Goal: Information Seeking & Learning: Learn about a topic

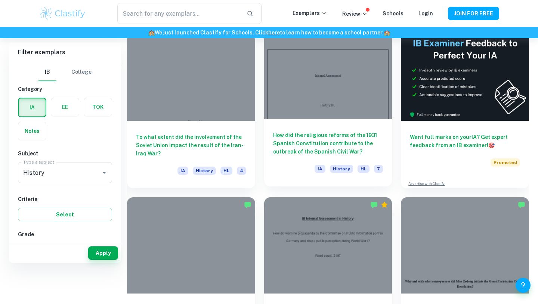
scroll to position [173, 0]
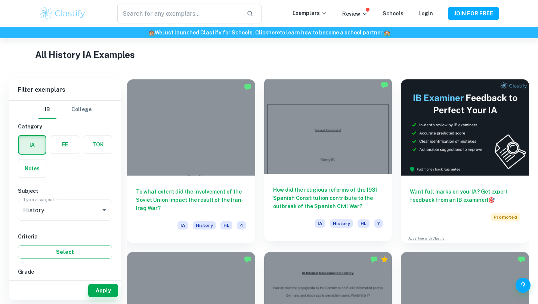
click at [313, 193] on h6 "How did the religious reforms of the 1931 Spanish Constitution contribute to th…" at bounding box center [328, 197] width 110 height 25
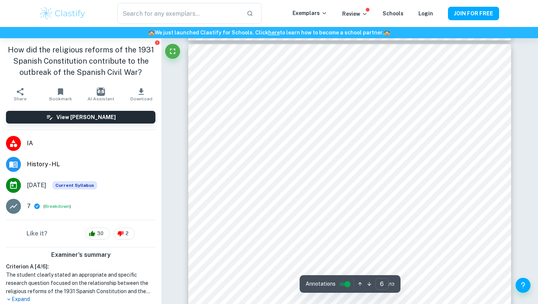
scroll to position [2408, 0]
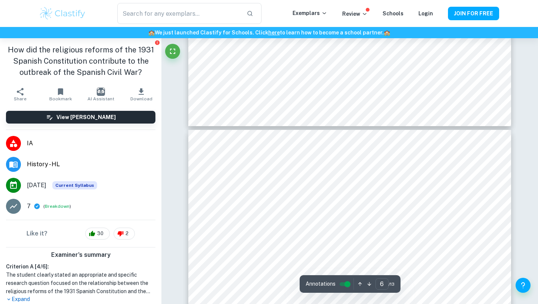
type input "5"
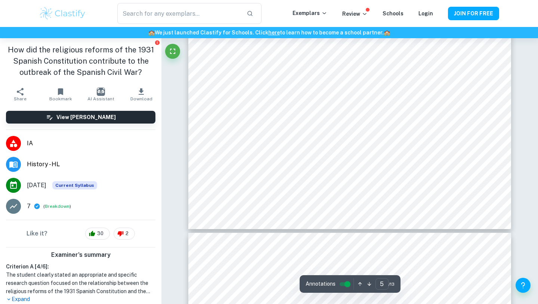
scroll to position [2214, 0]
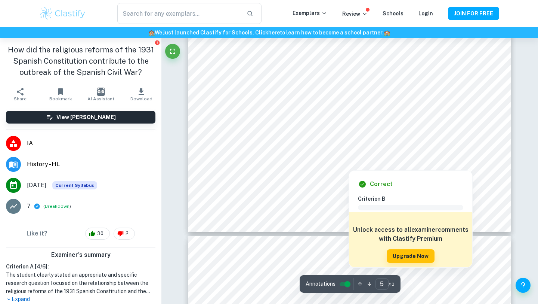
click at [382, 126] on div at bounding box center [349, 135] width 245 height 23
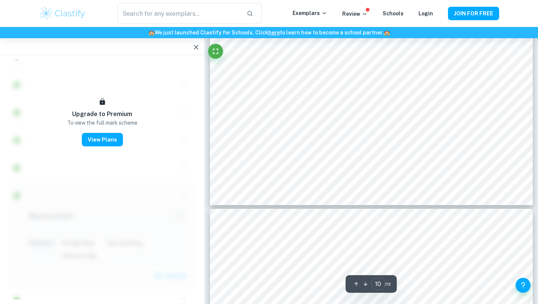
scroll to position [4489, 0]
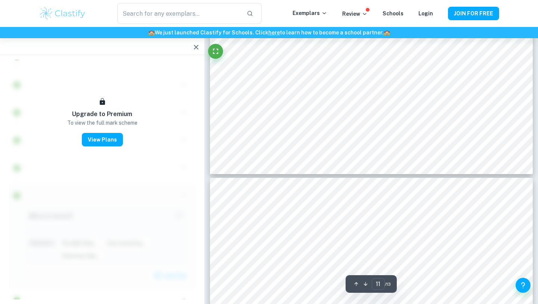
type input "12"
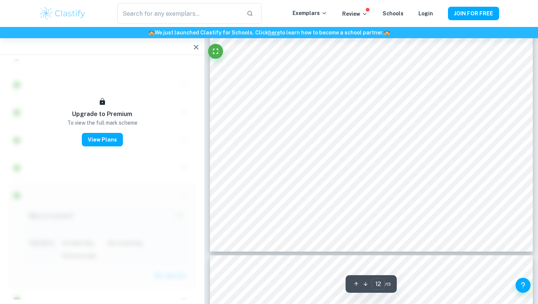
scroll to position [5378, 0]
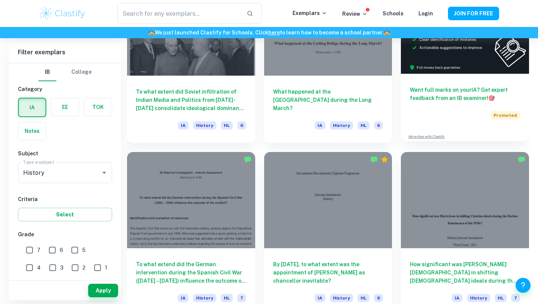
scroll to position [3036, 0]
